Goal: Information Seeking & Learning: Learn about a topic

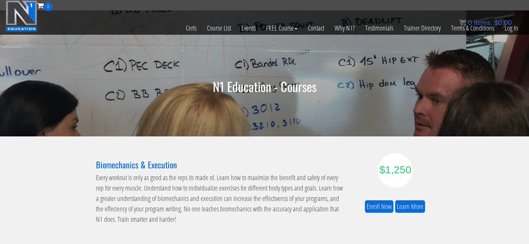
click at [504, 27] on div "0 items: $ 0.00" at bounding box center [485, 22] width 52 height 10
click at [513, 27] on link "Log In" at bounding box center [511, 28] width 24 height 34
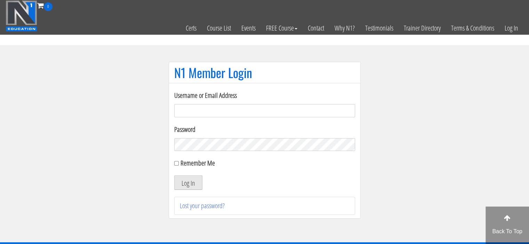
type input "fabianqs@gmail.com"
click at [191, 182] on button "Log In" at bounding box center [188, 183] width 28 height 15
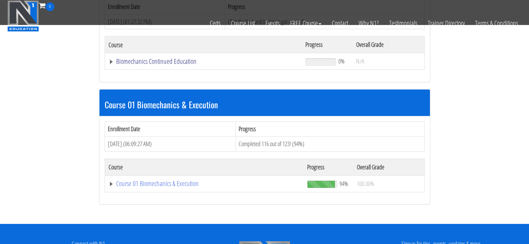
scroll to position [139, 0]
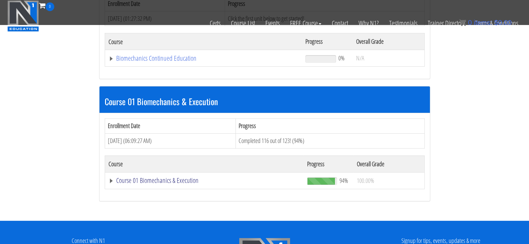
click at [147, 179] on link "Course 01 Biomechanics & Execution" at bounding box center [204, 180] width 192 height 7
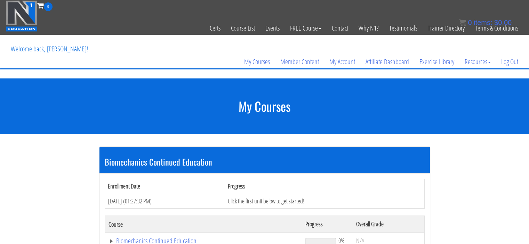
scroll to position [0, 0]
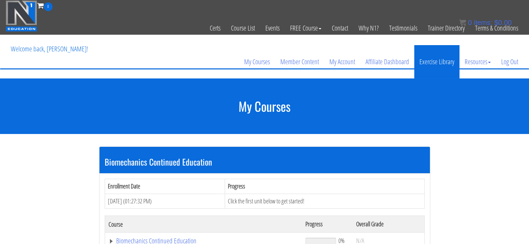
click at [424, 62] on link "Exercise Library" at bounding box center [436, 61] width 45 height 33
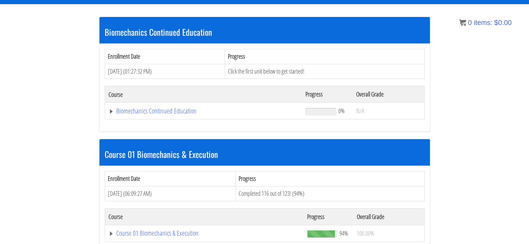
scroll to position [209, 0]
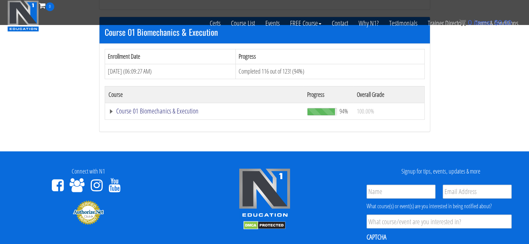
click at [187, 115] on link "Course 01 Biomechanics & Execution" at bounding box center [204, 111] width 192 height 7
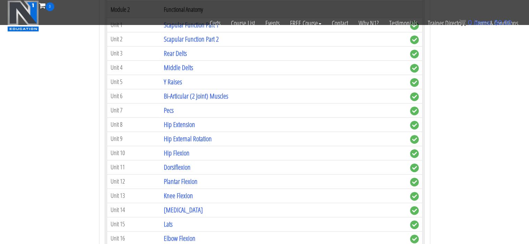
scroll to position [487, 0]
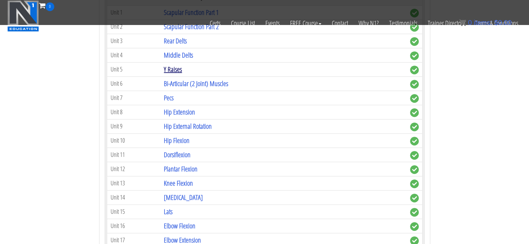
click at [173, 65] on link "Y Raises" at bounding box center [173, 69] width 18 height 9
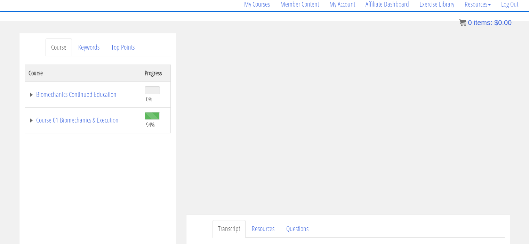
scroll to position [70, 0]
